Goal: Information Seeking & Learning: Learn about a topic

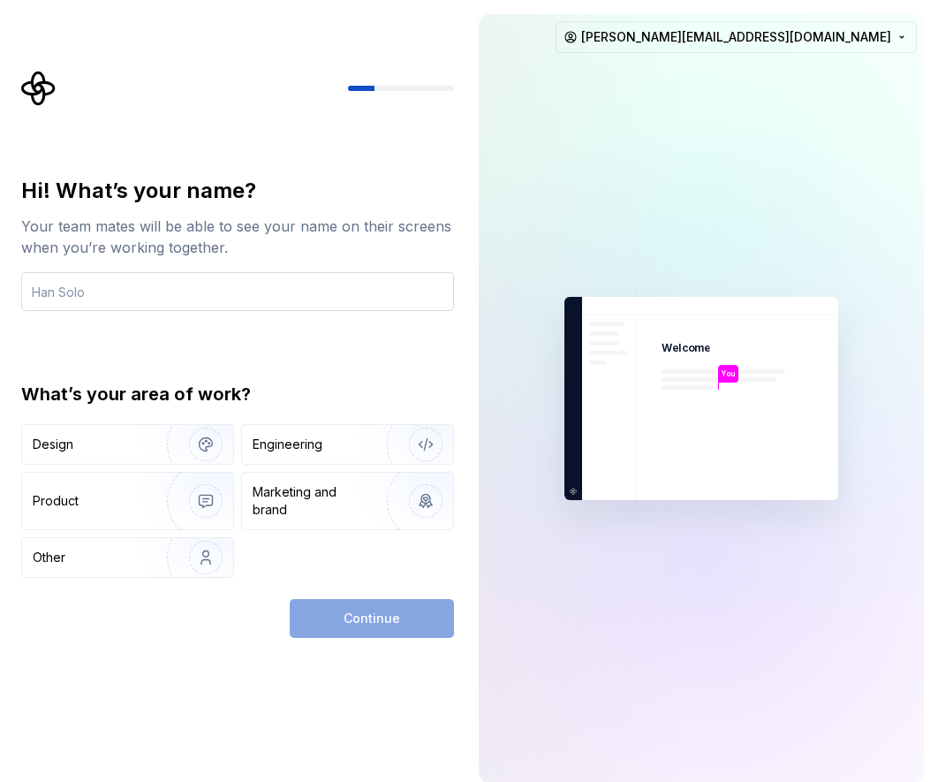
click at [261, 292] on input "text" at bounding box center [237, 291] width 433 height 39
type input "[PERSON_NAME]"
click at [308, 329] on div "Hi! What’s your name? Your team mates will be able to see your name on their sc…" at bounding box center [237, 377] width 433 height 401
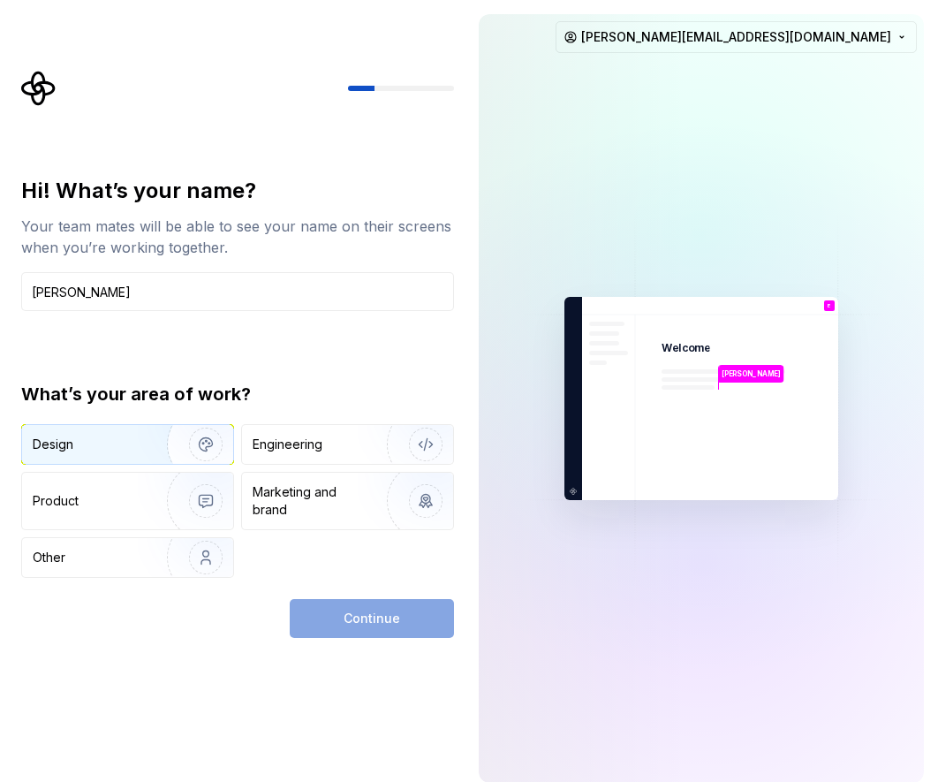
click at [145, 435] on img "button" at bounding box center [194, 444] width 113 height 118
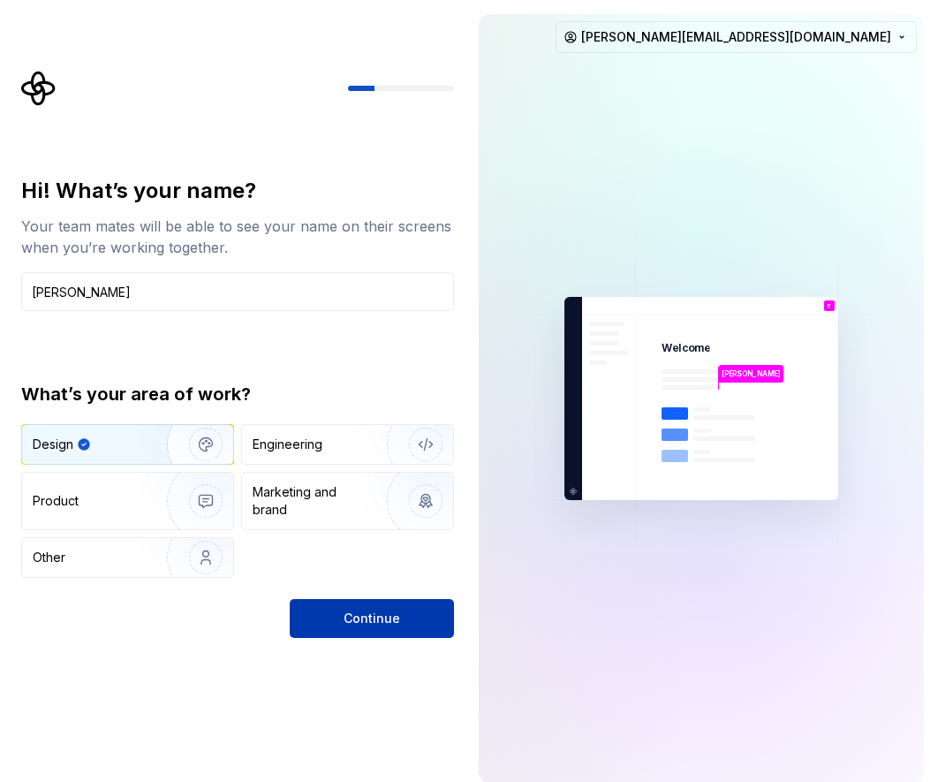
click at [367, 621] on span "Continue" at bounding box center [372, 618] width 57 height 18
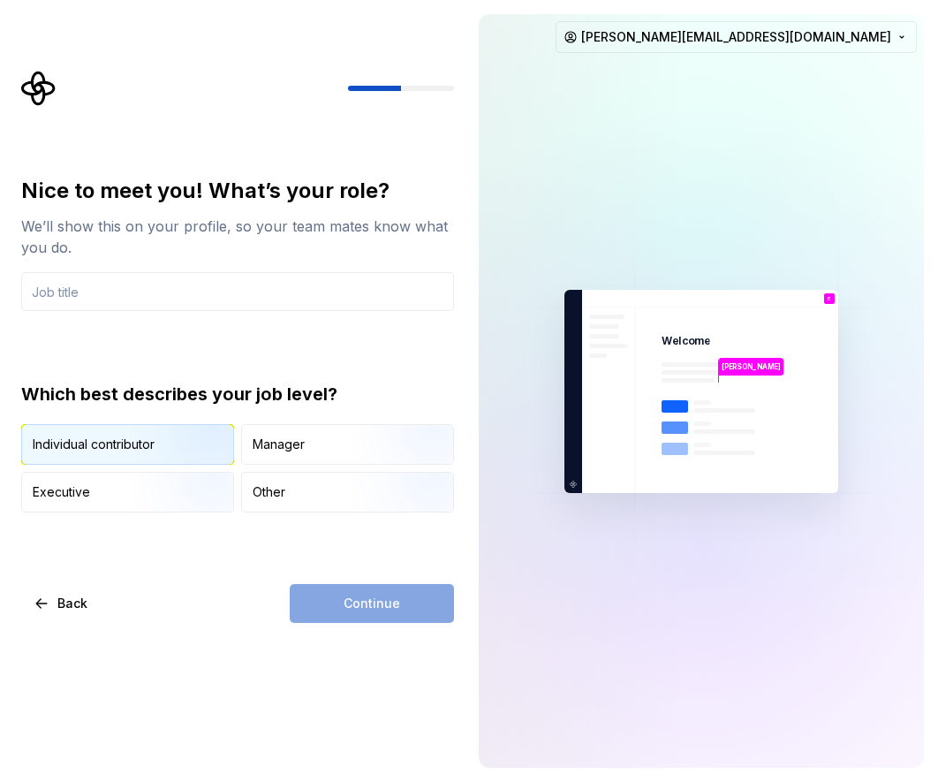
click at [189, 449] on img "button" at bounding box center [190, 466] width 113 height 118
click at [194, 286] on input "text" at bounding box center [237, 291] width 433 height 39
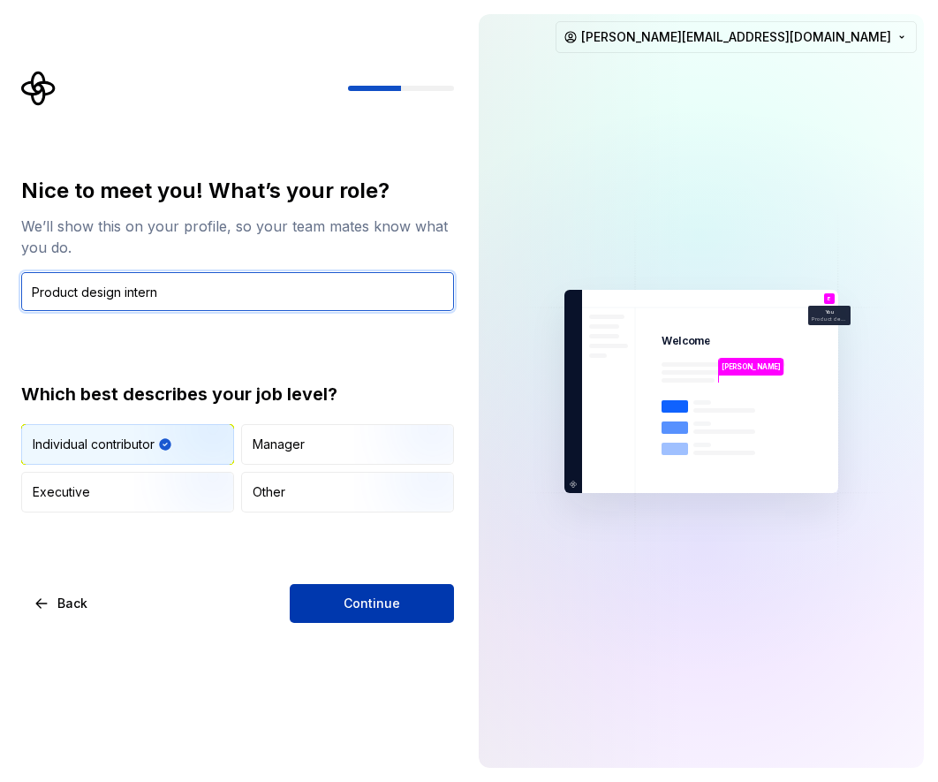
type input "Product design intern"
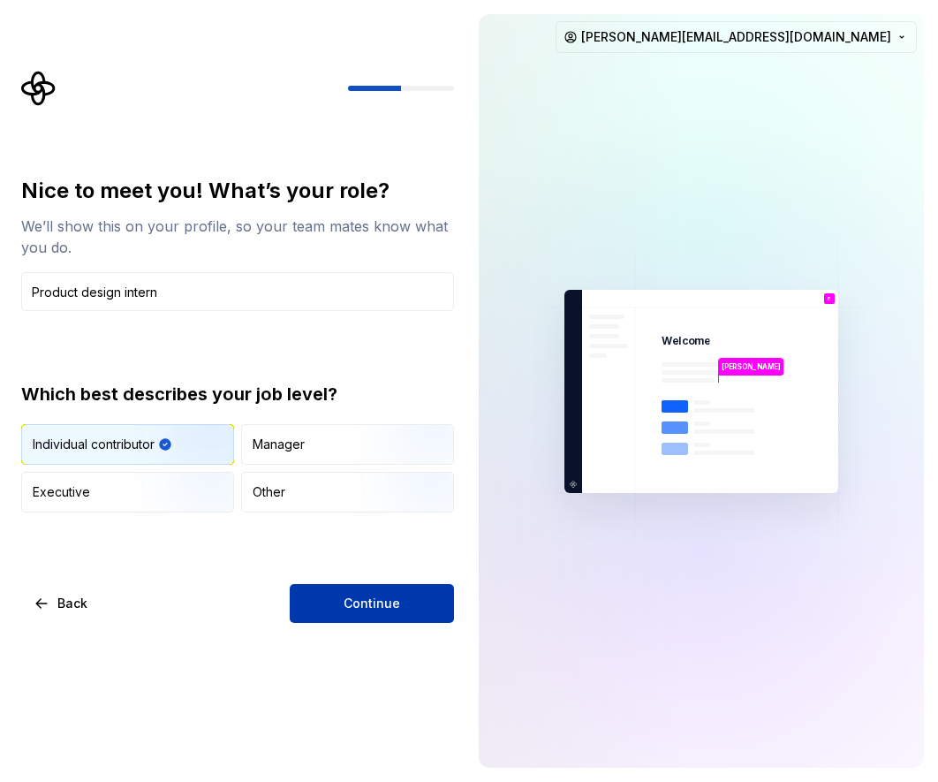
click at [310, 612] on button "Continue" at bounding box center [372, 603] width 164 height 39
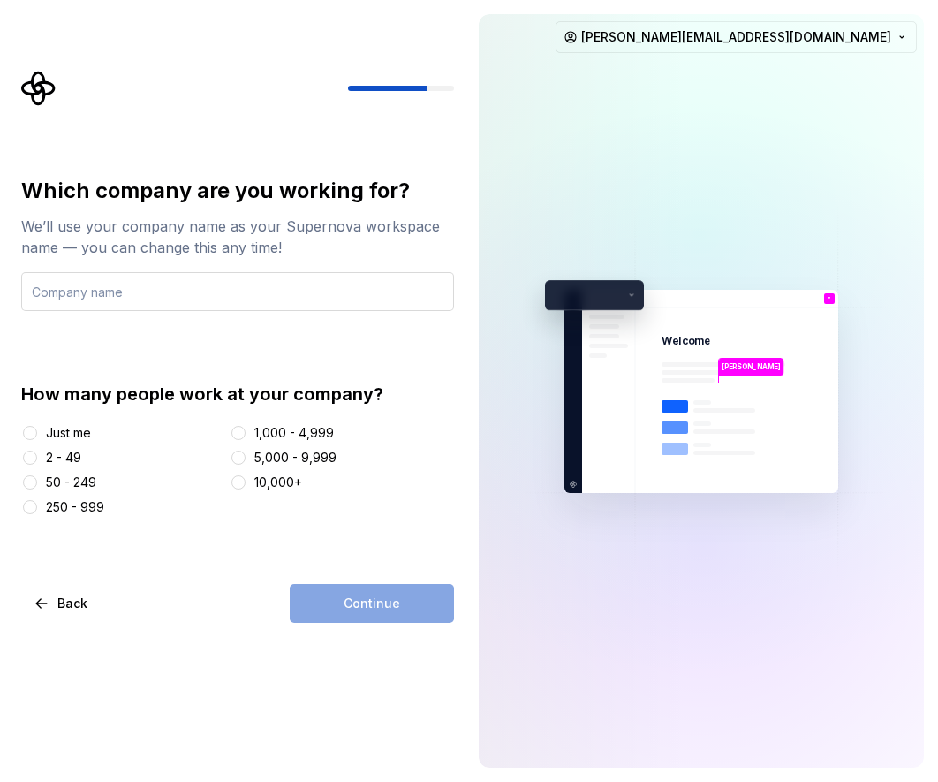
click at [163, 304] on input "text" at bounding box center [237, 291] width 433 height 39
type input "Once for all"
click at [46, 508] on div "250 - 999" at bounding box center [75, 507] width 58 height 18
click at [37, 508] on button "250 - 999" at bounding box center [30, 507] width 14 height 14
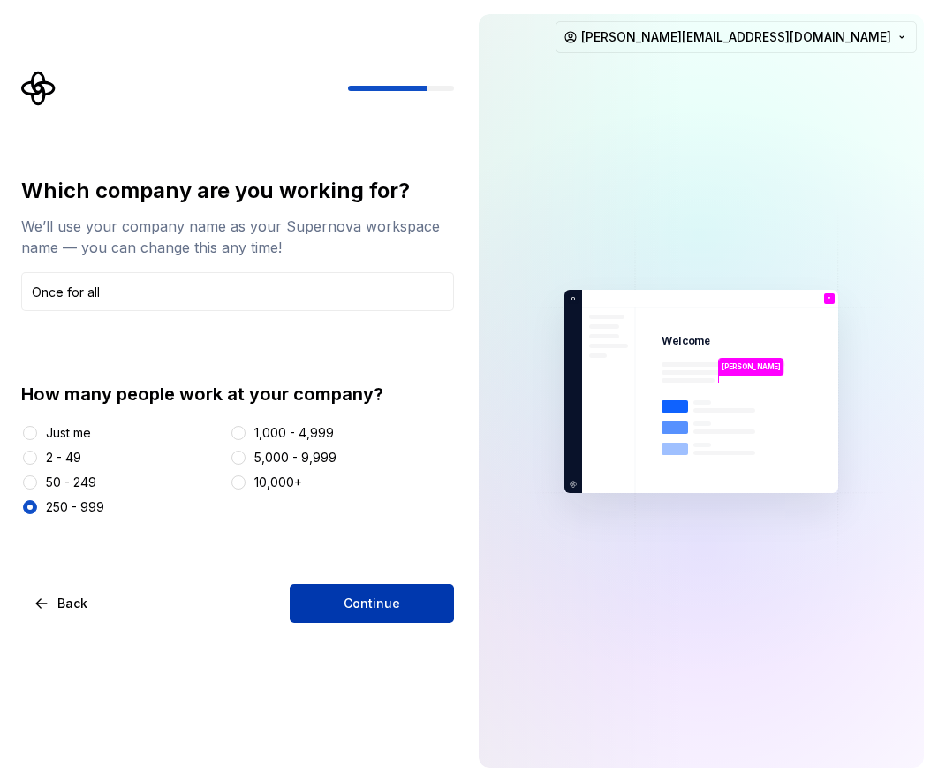
click at [349, 608] on span "Continue" at bounding box center [372, 603] width 57 height 18
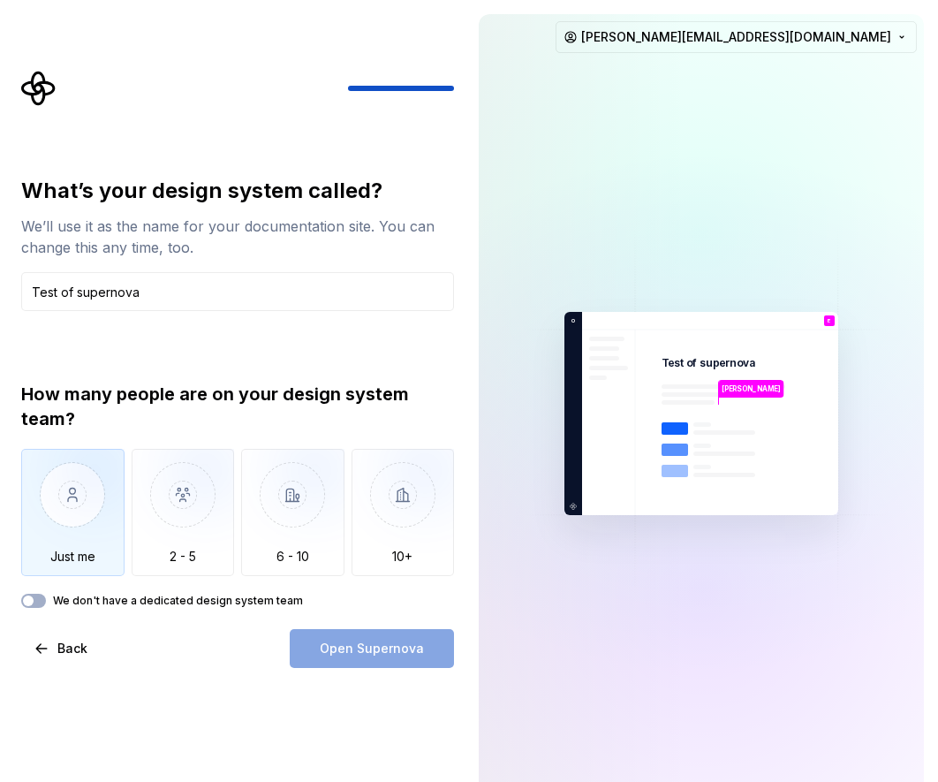
type input "Test of supernova"
click at [73, 495] on img "button" at bounding box center [72, 508] width 103 height 118
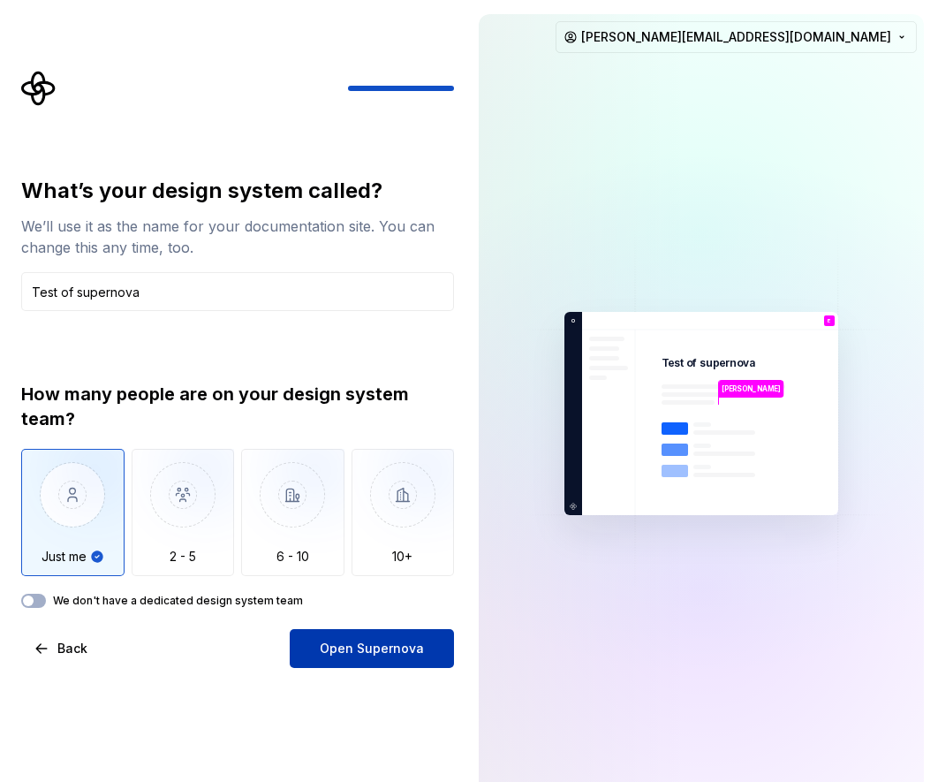
click at [347, 647] on span "Open Supernova" at bounding box center [372, 648] width 104 height 18
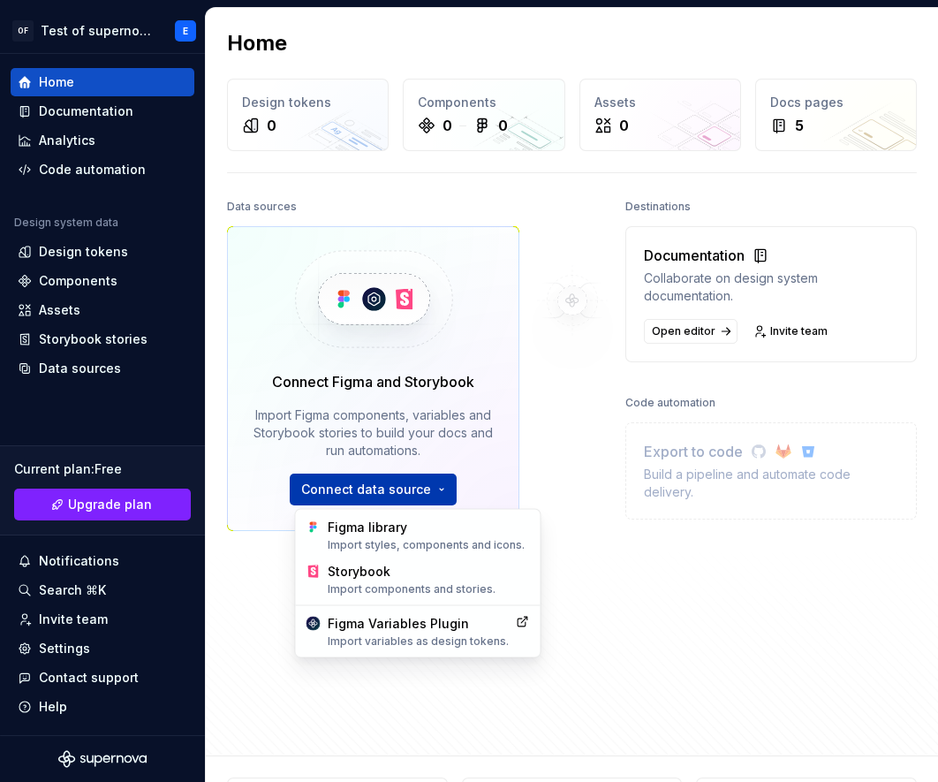
click at [439, 486] on html "OF Test of supernova E Home Documentation Analytics Code automation Design syst…" at bounding box center [469, 391] width 938 height 782
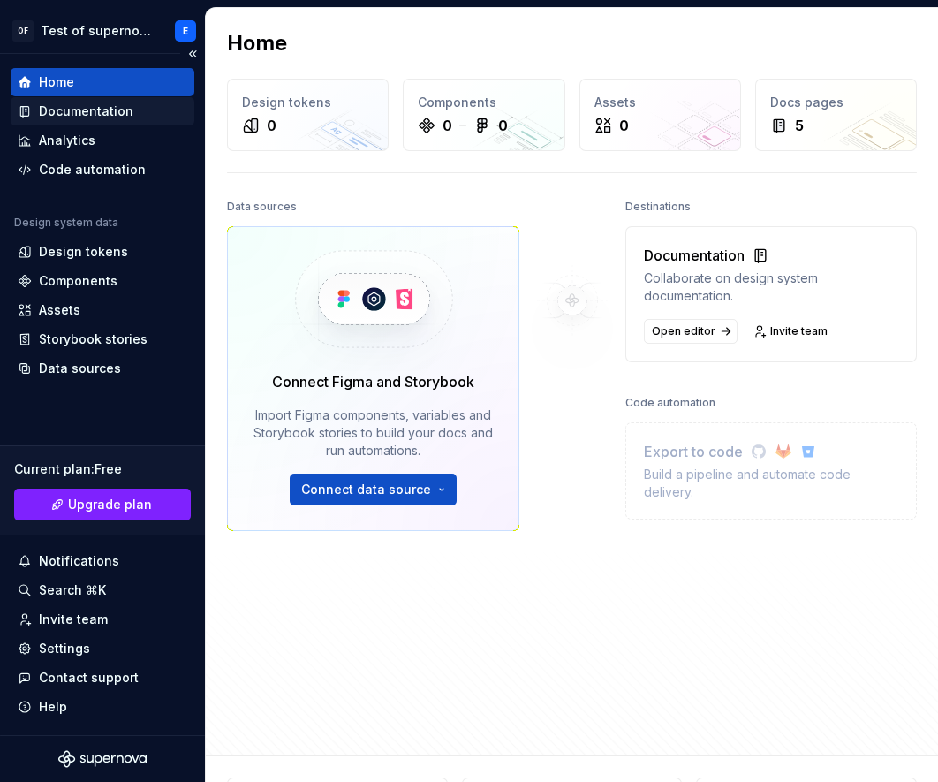
click at [117, 116] on div "Documentation" at bounding box center [86, 111] width 95 height 18
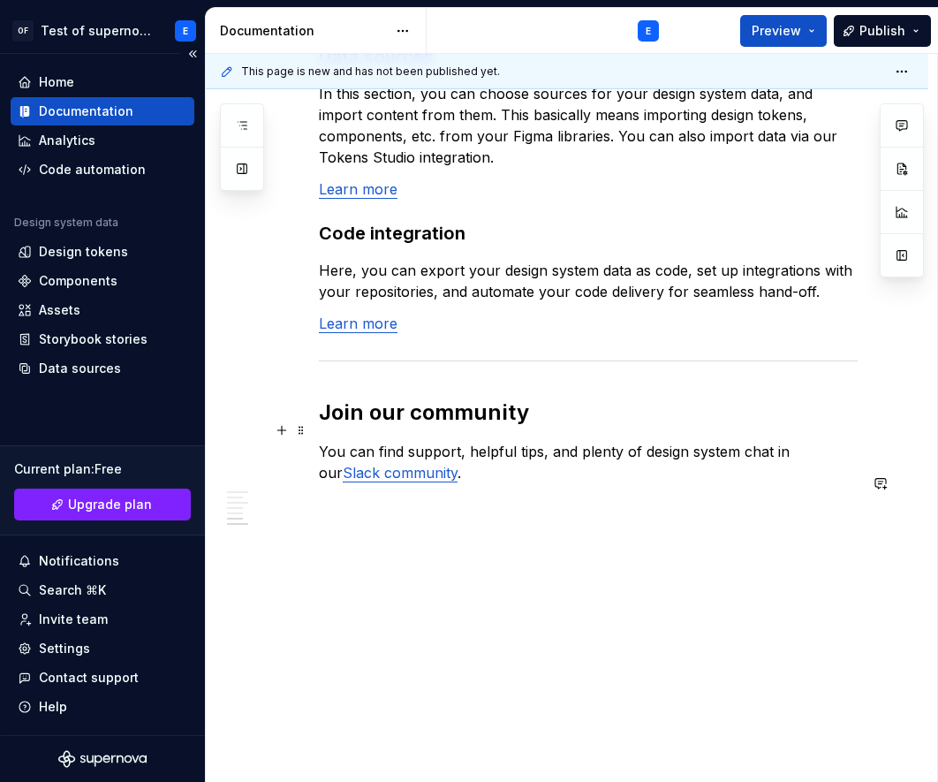
scroll to position [1549, 0]
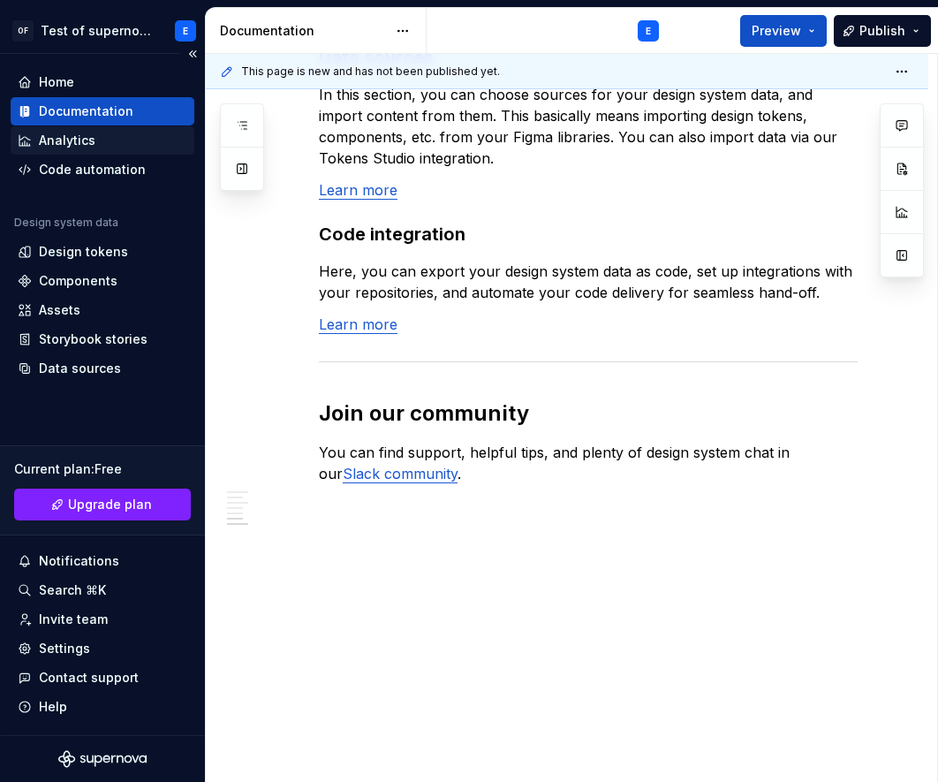
click at [71, 143] on div "Analytics" at bounding box center [67, 141] width 57 height 18
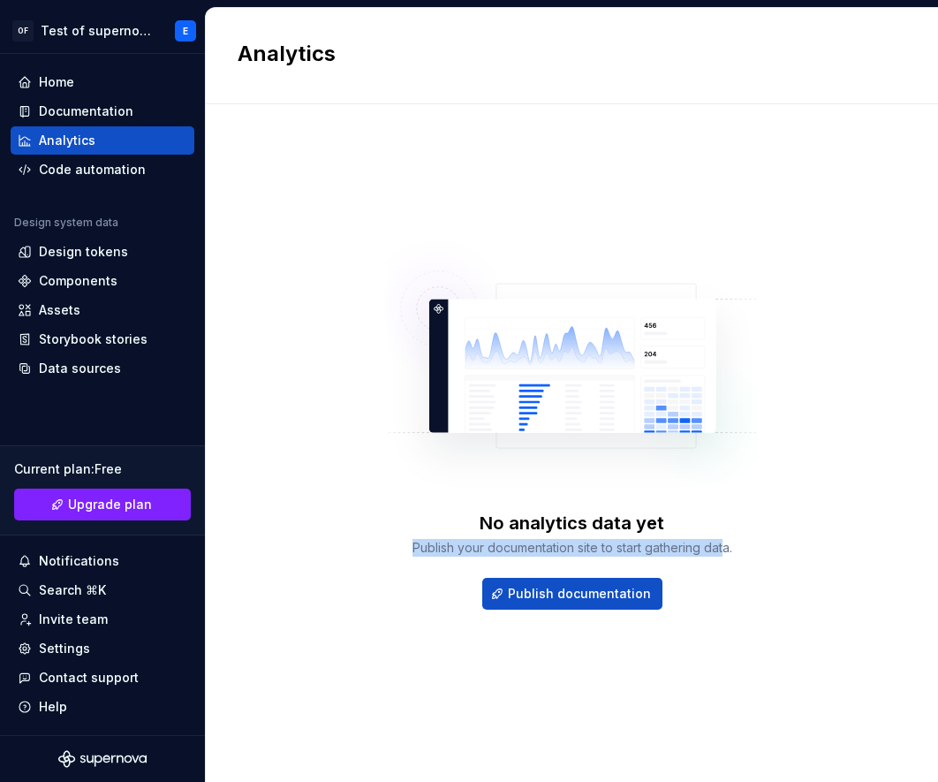
drag, startPoint x: 421, startPoint y: 543, endPoint x: 729, endPoint y: 565, distance: 308.2
click at [724, 556] on div "No analytics data yet Publish your documentation site to start gathering data." at bounding box center [572, 534] width 371 height 46
click at [729, 556] on div "Publish your documentation site to start gathering data." at bounding box center [572, 548] width 320 height 18
drag, startPoint x: 789, startPoint y: 559, endPoint x: 465, endPoint y: 534, distance: 325.1
click at [465, 534] on div "No analytics data yet Publish your documentation site to start gathering data. …" at bounding box center [572, 425] width 669 height 579
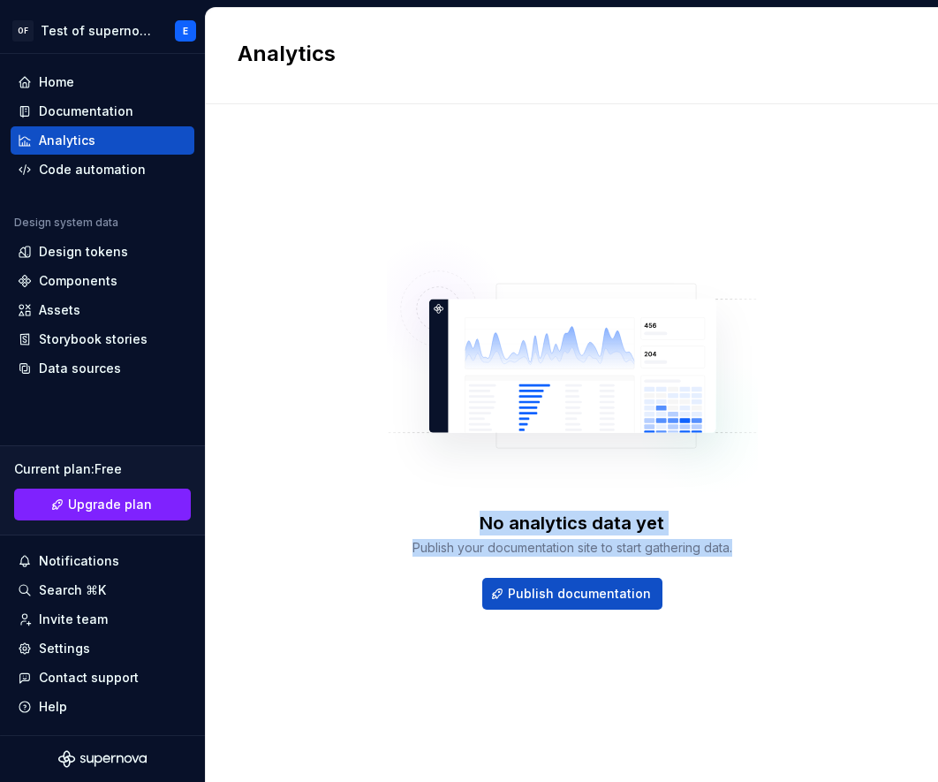
click at [465, 534] on div "No analytics data yet Publish your documentation site to start gathering data." at bounding box center [572, 534] width 371 height 46
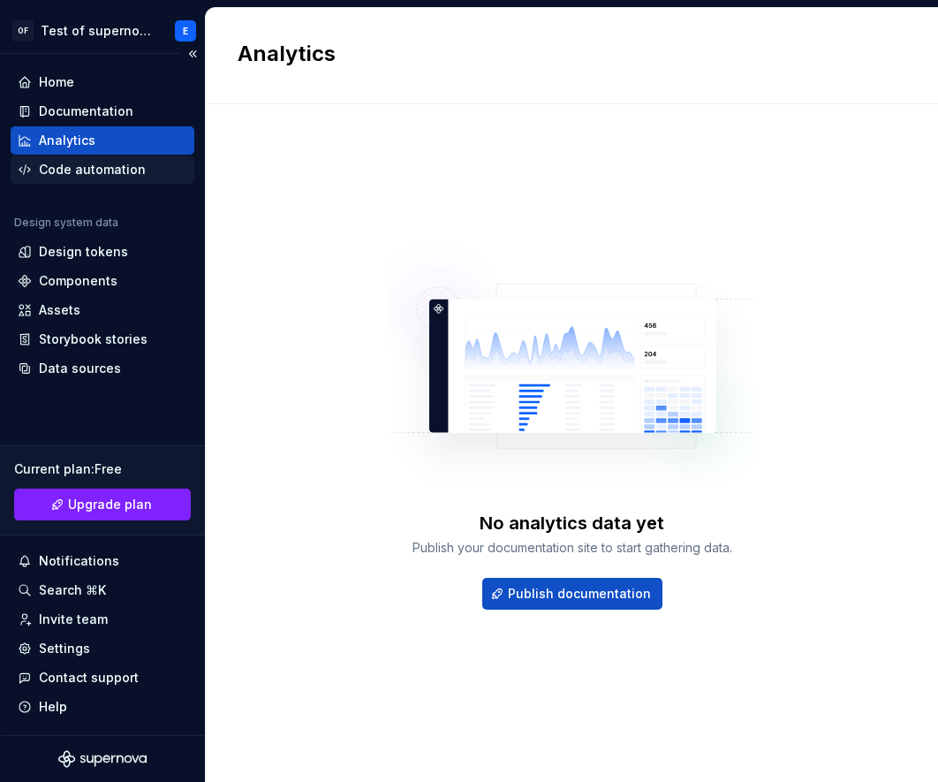
click at [105, 156] on div "Code automation" at bounding box center [103, 169] width 184 height 28
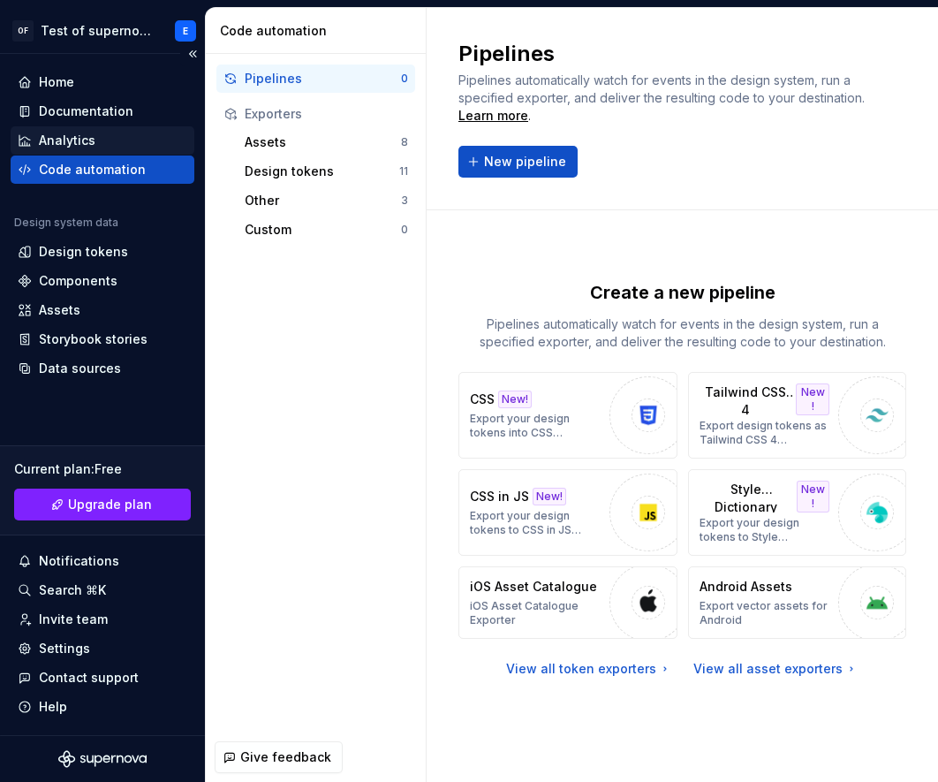
click at [95, 133] on div "Analytics" at bounding box center [103, 141] width 170 height 18
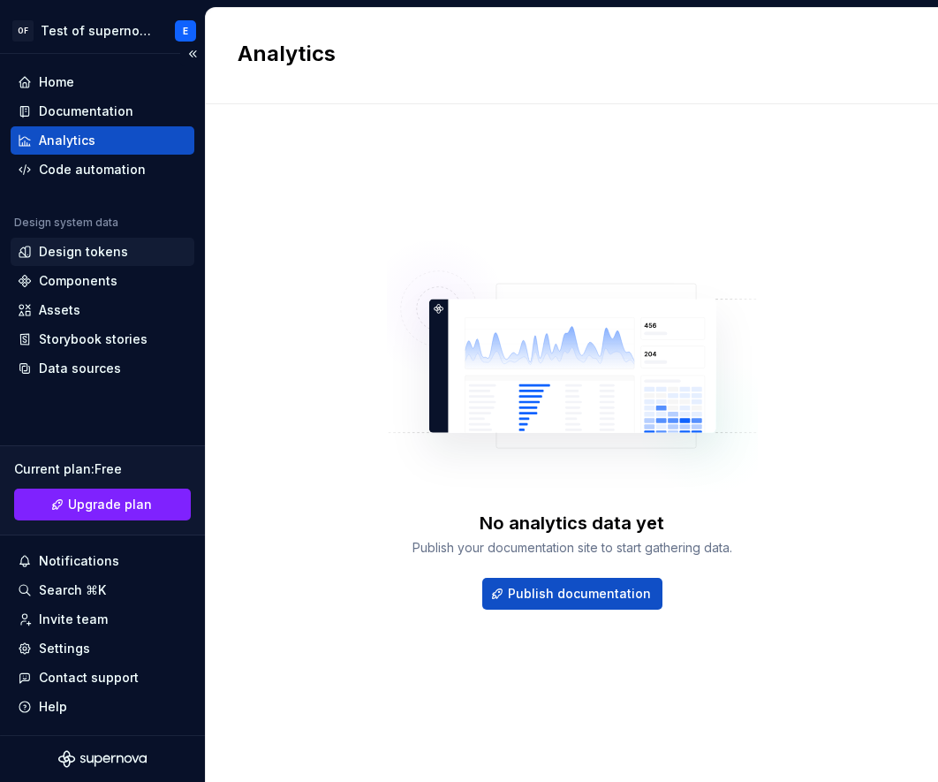
click at [94, 241] on div "Design tokens" at bounding box center [103, 252] width 184 height 28
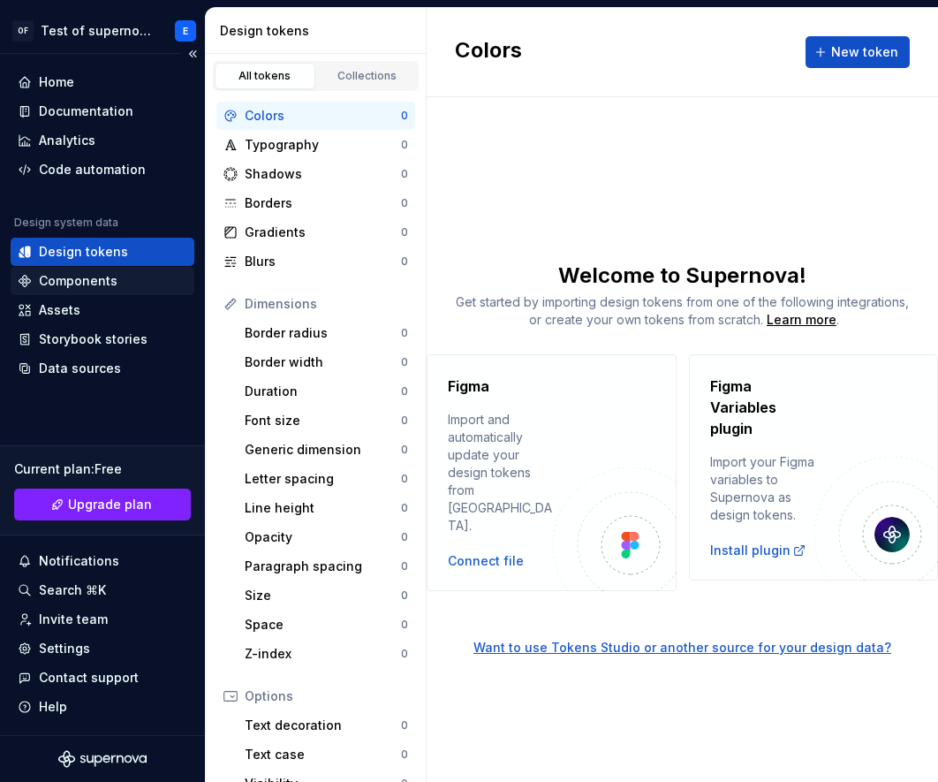
click at [92, 275] on div "Components" at bounding box center [78, 281] width 79 height 18
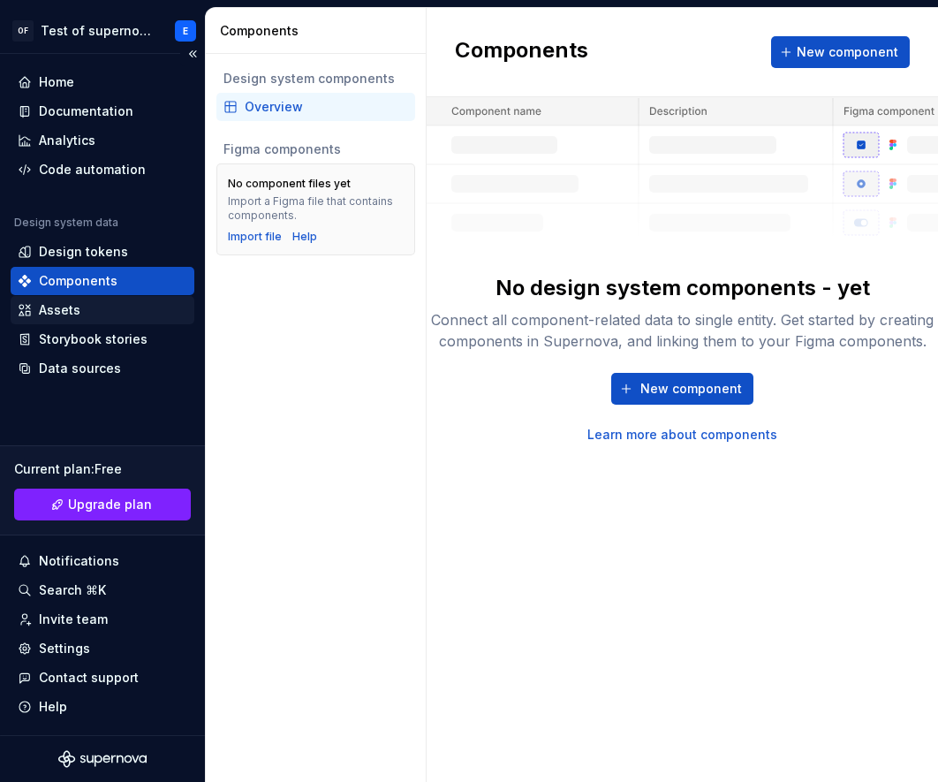
click at [89, 321] on div "Assets" at bounding box center [103, 310] width 184 height 28
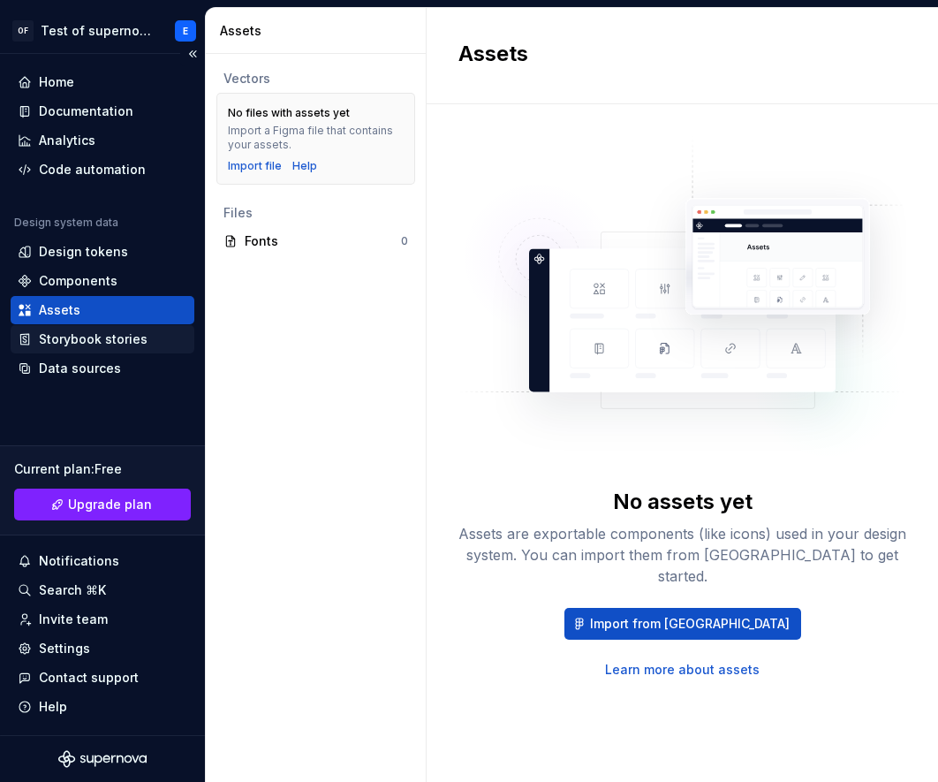
click at [88, 337] on div "Storybook stories" at bounding box center [93, 339] width 109 height 18
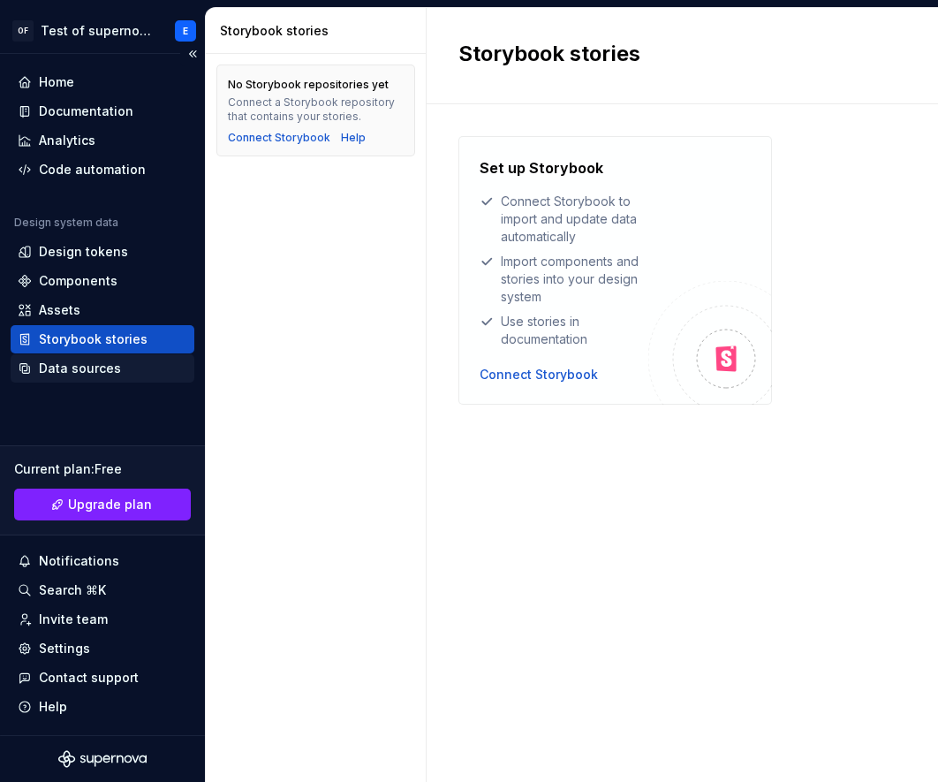
click at [95, 367] on div "Data sources" at bounding box center [80, 368] width 82 height 18
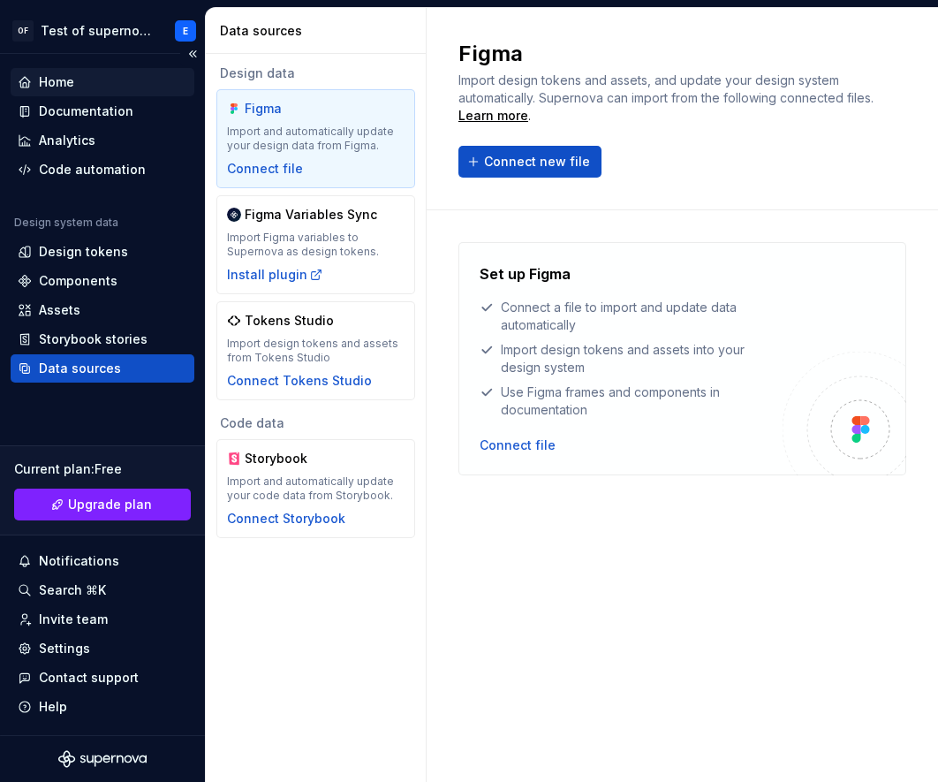
click at [108, 82] on div "Home" at bounding box center [103, 82] width 170 height 18
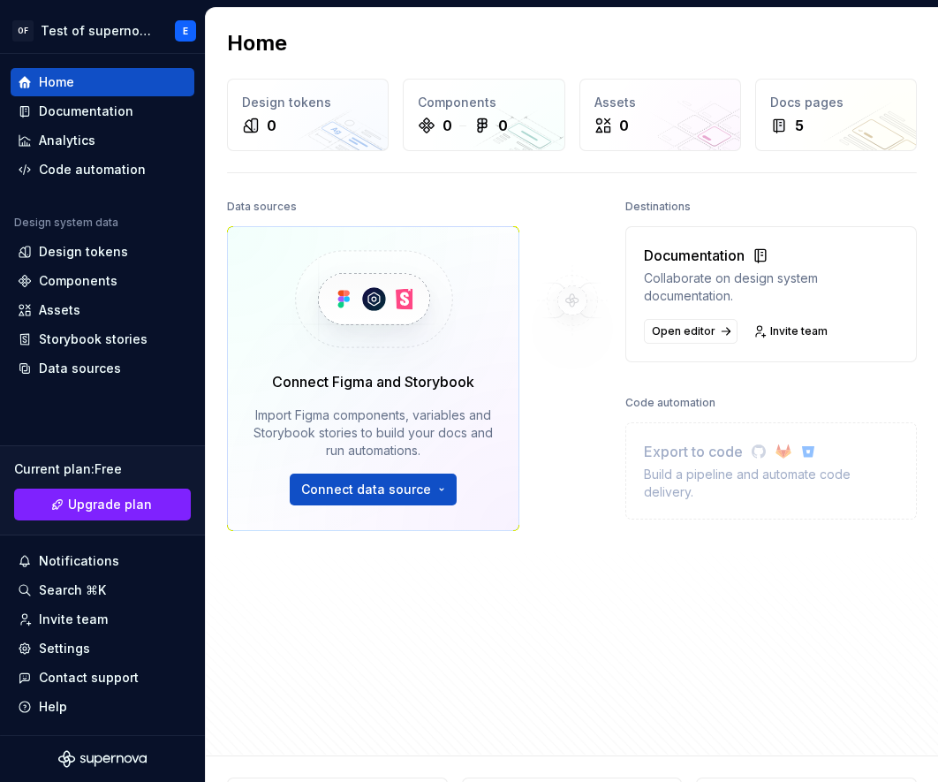
click at [488, 618] on div "Data sources Connect Figma and Storybook Import Figma components, variables and…" at bounding box center [373, 428] width 292 height 469
click at [116, 113] on div "Documentation" at bounding box center [86, 111] width 95 height 18
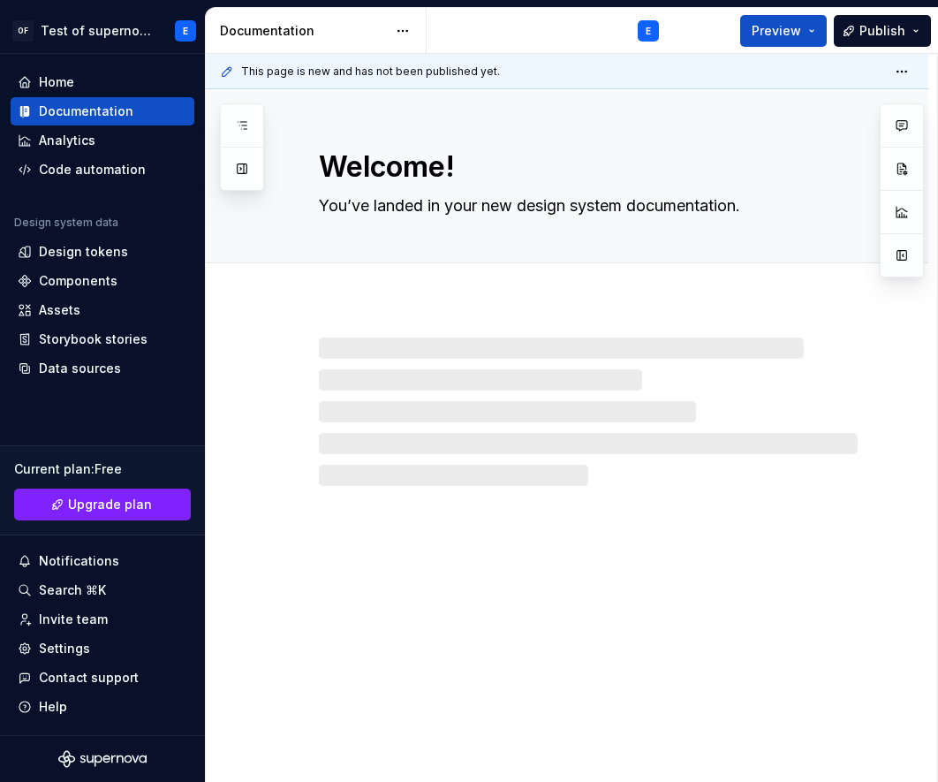
type textarea "*"
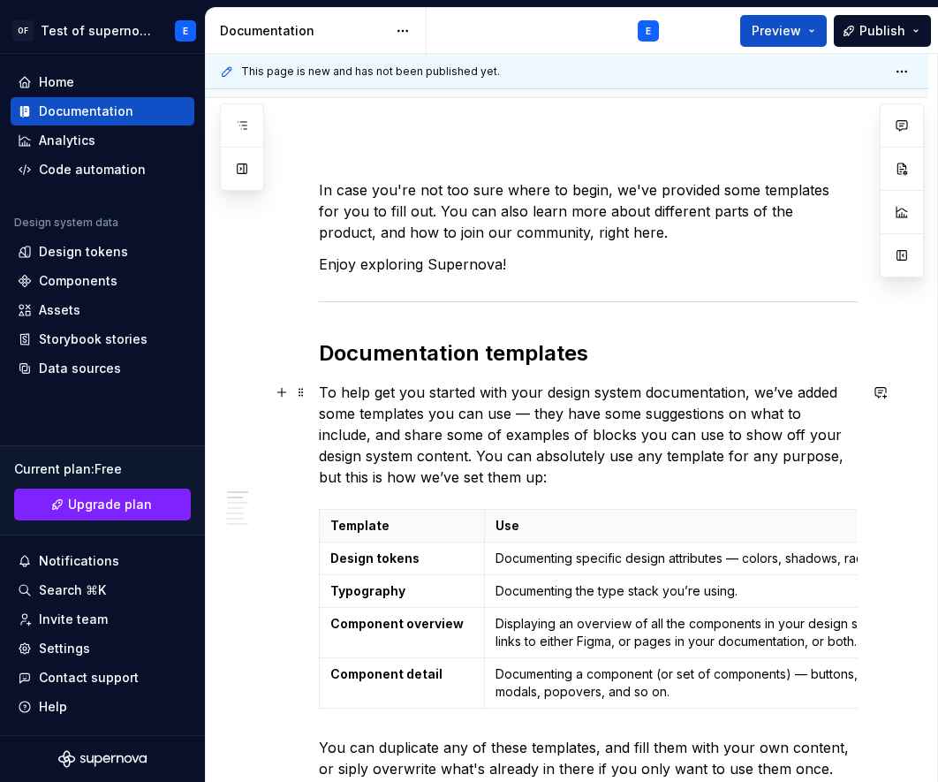
scroll to position [345, 0]
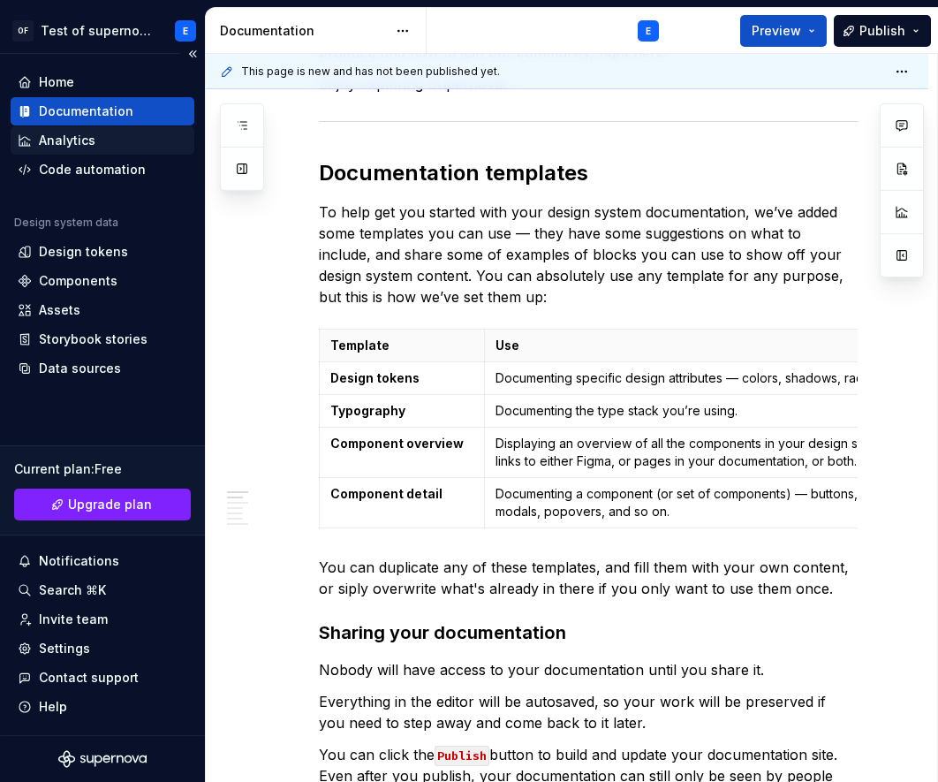
click at [92, 154] on div "Analytics" at bounding box center [103, 140] width 184 height 28
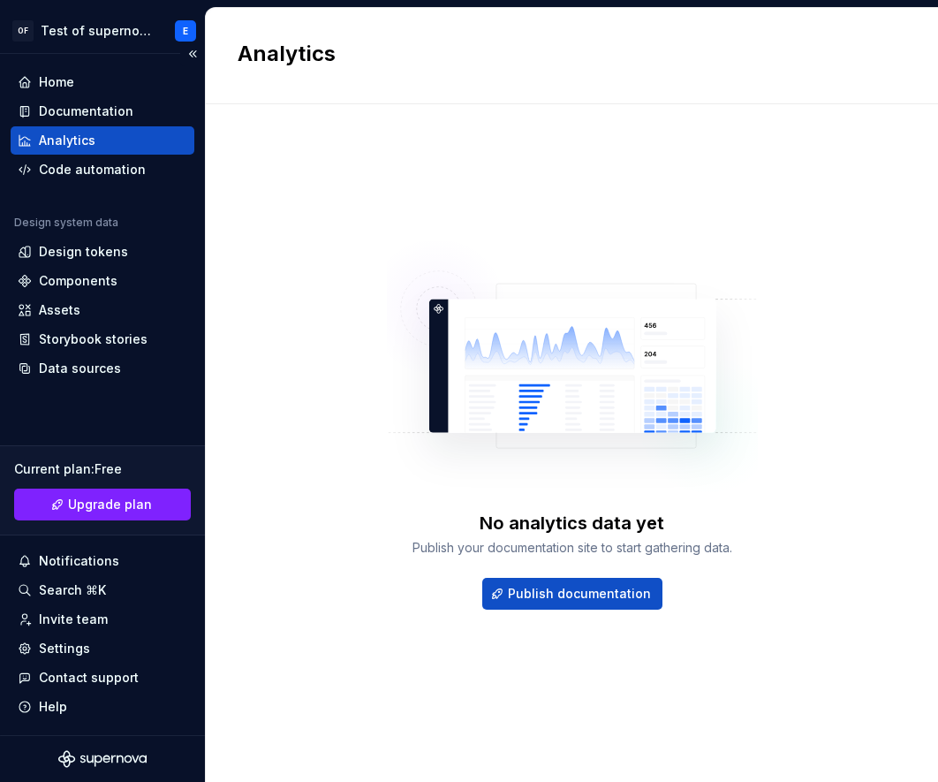
click at [91, 148] on div "Analytics" at bounding box center [67, 141] width 57 height 18
drag, startPoint x: 448, startPoint y: 282, endPoint x: 247, endPoint y: 160, distance: 234.6
click at [246, 160] on div "No analytics data yet Publish your documentation site to start gathering data. …" at bounding box center [572, 425] width 669 height 579
click at [247, 160] on div "No analytics data yet Publish your documentation site to start gathering data. …" at bounding box center [572, 425] width 669 height 579
click at [107, 84] on div "Home" at bounding box center [103, 82] width 170 height 18
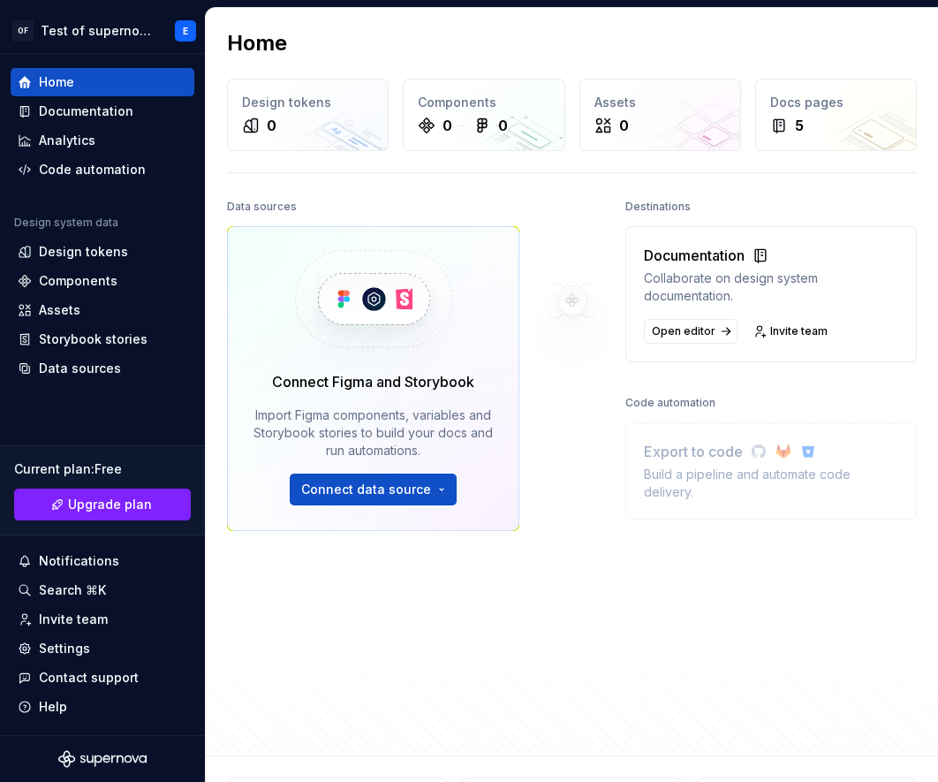
click at [424, 654] on div "Data sources Connect Figma and Storybook Import Figma components, variables and…" at bounding box center [373, 428] width 292 height 469
click at [516, 630] on div "Data sources Connect Figma and Storybook Import Figma components, variables and…" at bounding box center [373, 428] width 292 height 469
click at [565, 595] on div at bounding box center [572, 428] width 106 height 469
click at [564, 611] on div at bounding box center [572, 428] width 106 height 469
